Goal: Use online tool/utility: Utilize a website feature to perform a specific function

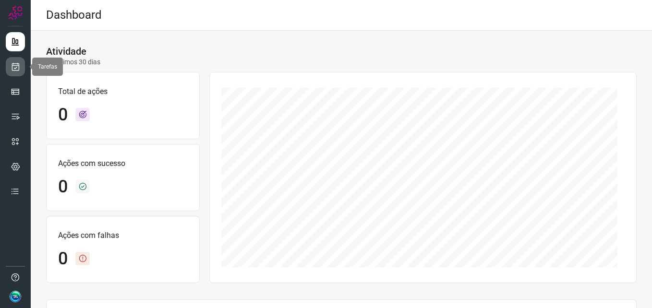
click at [14, 72] on link at bounding box center [15, 66] width 19 height 19
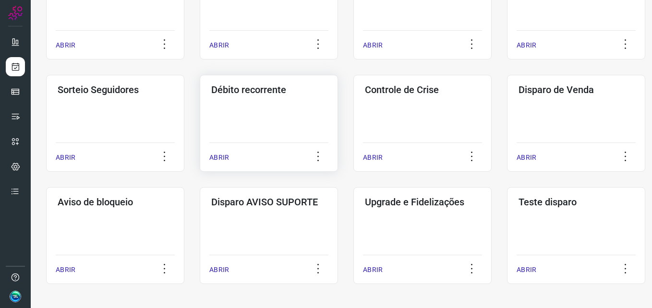
click at [268, 114] on div "Débito recorrente ABRIR" at bounding box center [269, 123] width 138 height 97
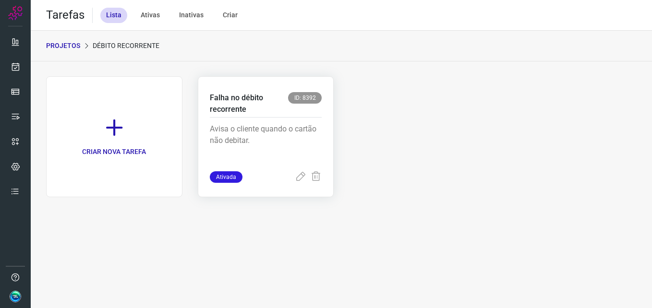
click at [264, 140] on p "Avisa o cliente quando o cartão não debitar." at bounding box center [266, 147] width 112 height 48
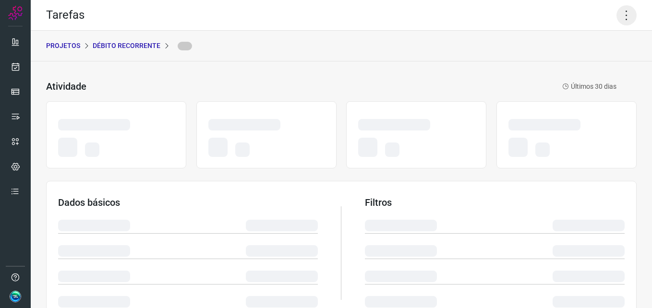
click at [620, 19] on icon at bounding box center [627, 15] width 20 height 20
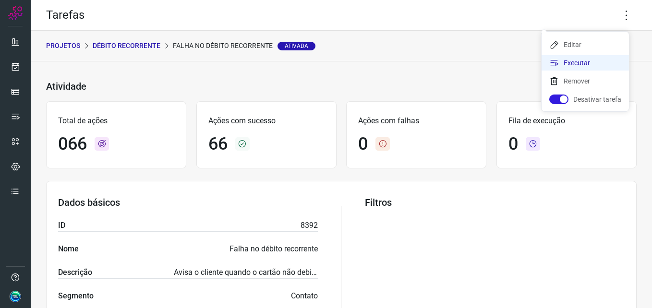
click at [590, 68] on li "Executar" at bounding box center [585, 62] width 87 height 15
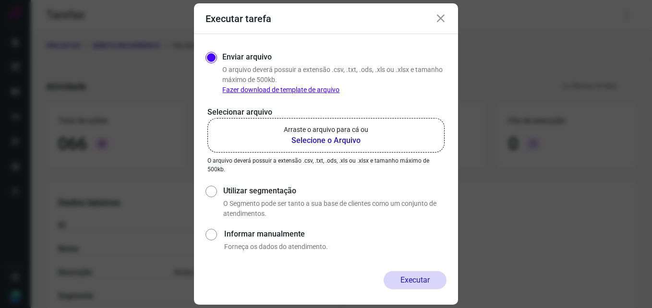
click at [353, 125] on p "Arraste o arquivo para cá ou" at bounding box center [326, 130] width 85 height 10
click at [0, 0] on input "Arraste o arquivo para cá ou Selecione o Arquivo" at bounding box center [0, 0] width 0 height 0
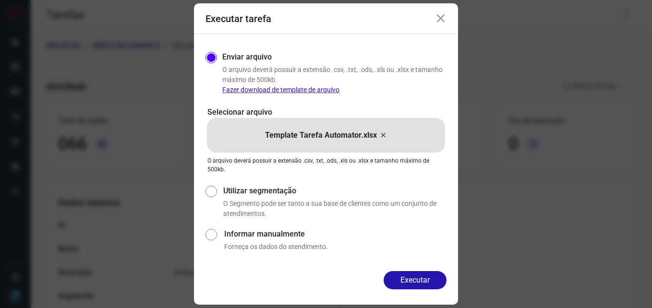
click at [442, 291] on div "Executar" at bounding box center [326, 288] width 264 height 34
click at [422, 282] on button "Executar" at bounding box center [415, 280] width 63 height 18
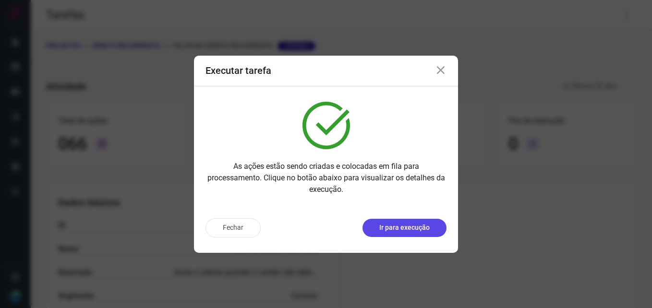
click at [397, 226] on p "Ir para execução" at bounding box center [404, 228] width 50 height 10
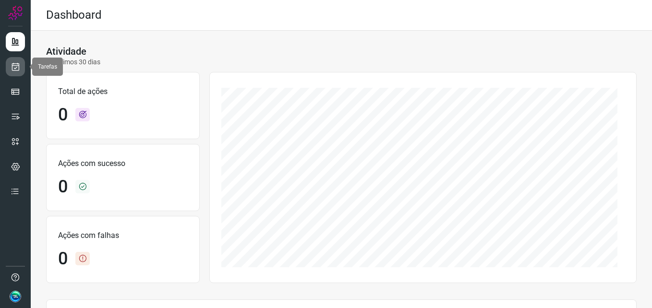
click at [11, 65] on icon at bounding box center [16, 67] width 10 height 10
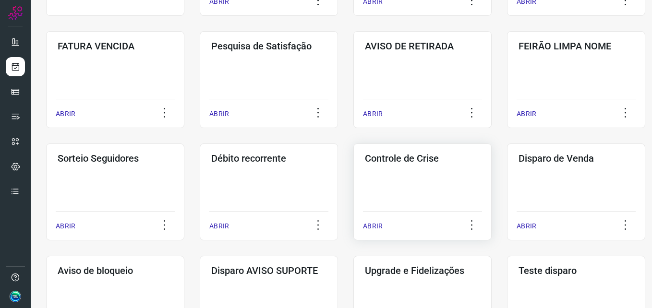
scroll to position [226, 0]
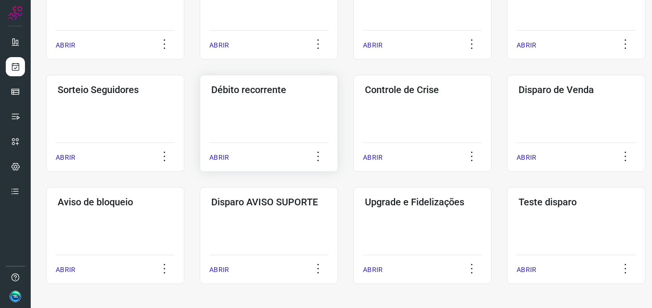
click at [257, 113] on div "Débito recorrente ABRIR" at bounding box center [269, 123] width 138 height 97
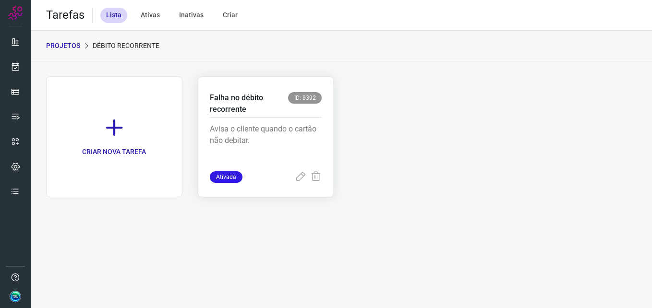
click at [265, 128] on p "Avisa o cliente quando o cartão não debitar." at bounding box center [266, 147] width 112 height 48
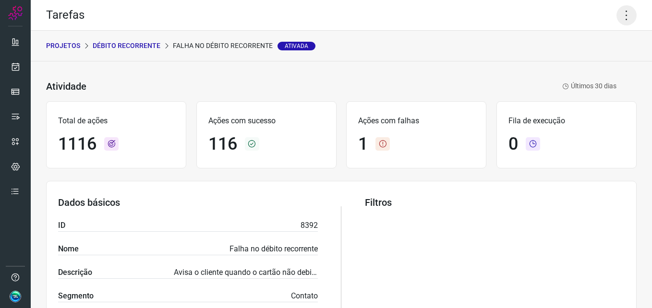
click at [620, 15] on icon at bounding box center [627, 15] width 20 height 20
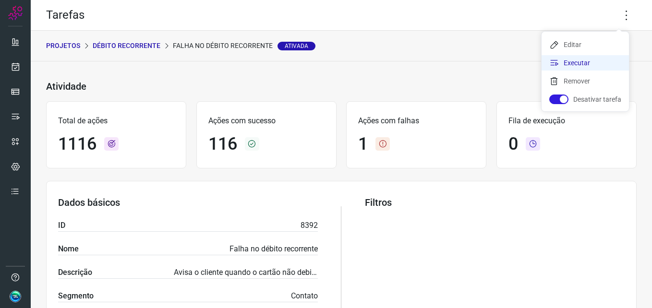
click at [590, 63] on li "Executar" at bounding box center [585, 62] width 87 height 15
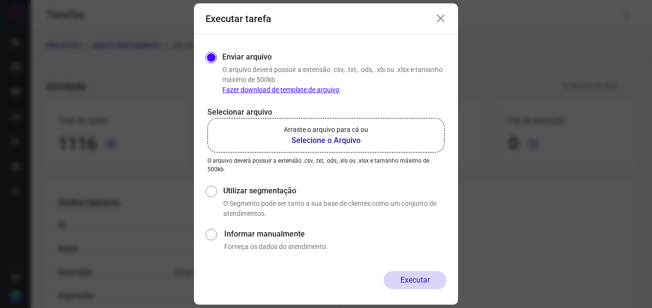
click at [341, 137] on b "Selecione o Arquivo" at bounding box center [326, 141] width 85 height 12
click at [0, 0] on input "Arraste o arquivo para cá ou Selecione o Arquivo" at bounding box center [0, 0] width 0 height 0
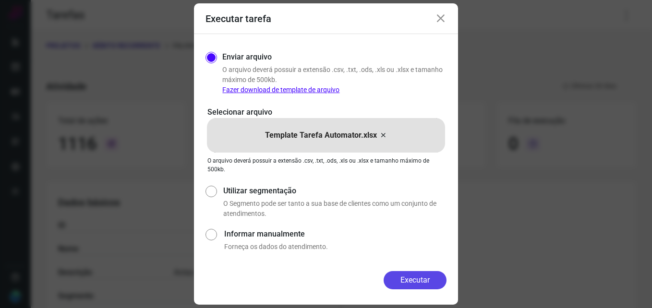
click at [427, 280] on button "Executar" at bounding box center [415, 280] width 63 height 18
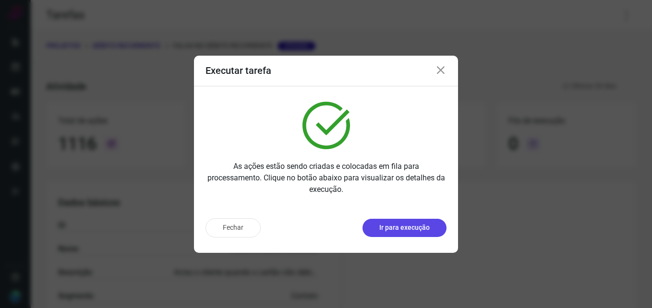
click at [422, 226] on p "Ir para execução" at bounding box center [404, 228] width 50 height 10
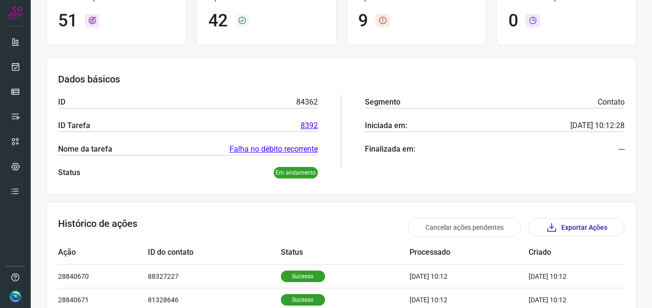
scroll to position [36, 0]
